Goal: Task Accomplishment & Management: Manage account settings

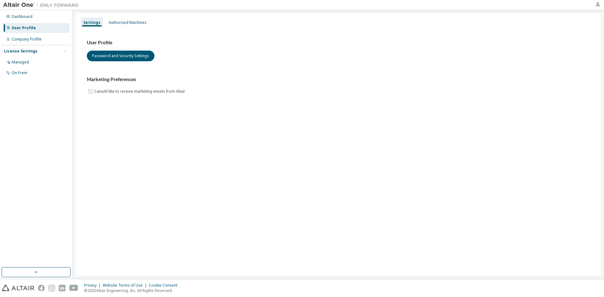
click at [137, 92] on label "I would like to receive marketing emails from Altair" at bounding box center [140, 92] width 92 height 8
click at [154, 93] on label "I would like to receive marketing emails from Altair" at bounding box center [140, 92] width 92 height 8
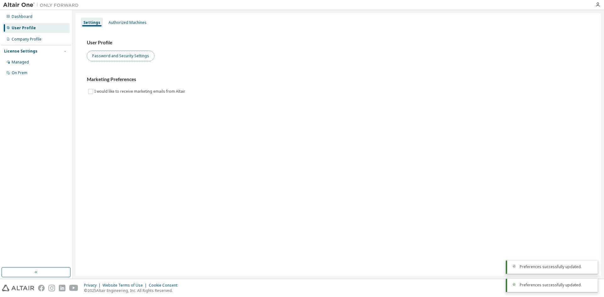
click at [137, 58] on button "Password and Security Settings" at bounding box center [121, 56] width 68 height 11
